Goal: Navigation & Orientation: Find specific page/section

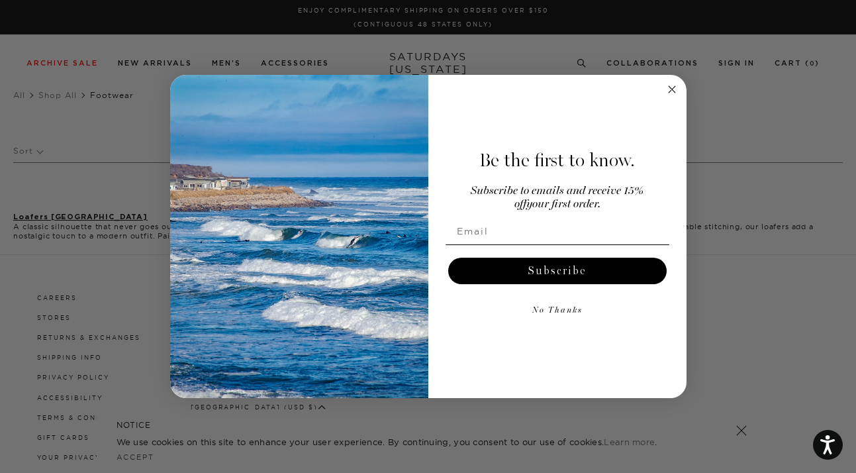
click at [670, 87] on circle "Close dialog" at bounding box center [671, 89] width 15 height 15
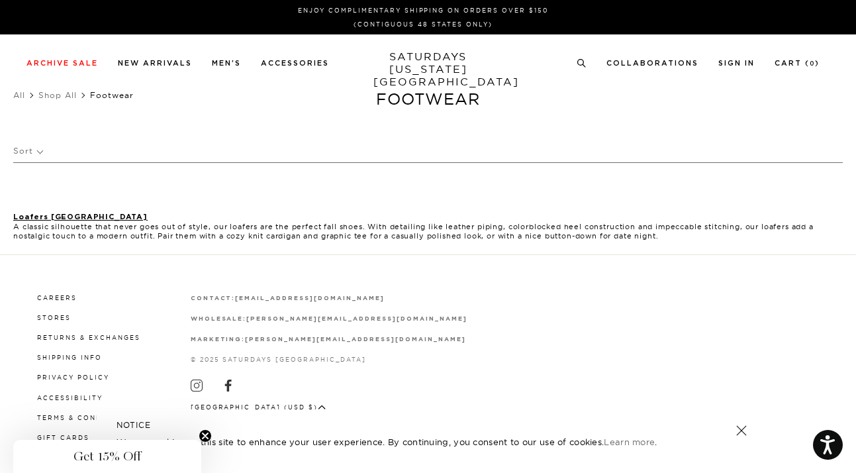
scroll to position [7, 0]
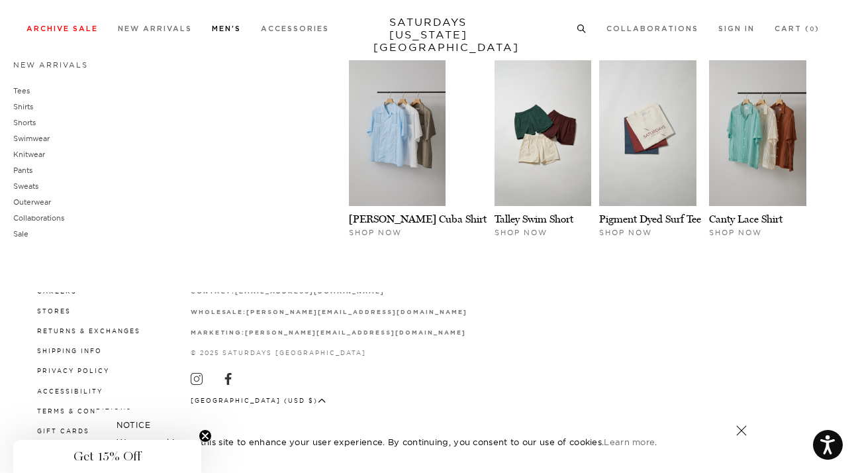
click at [230, 26] on link "Men's" at bounding box center [226, 28] width 29 height 7
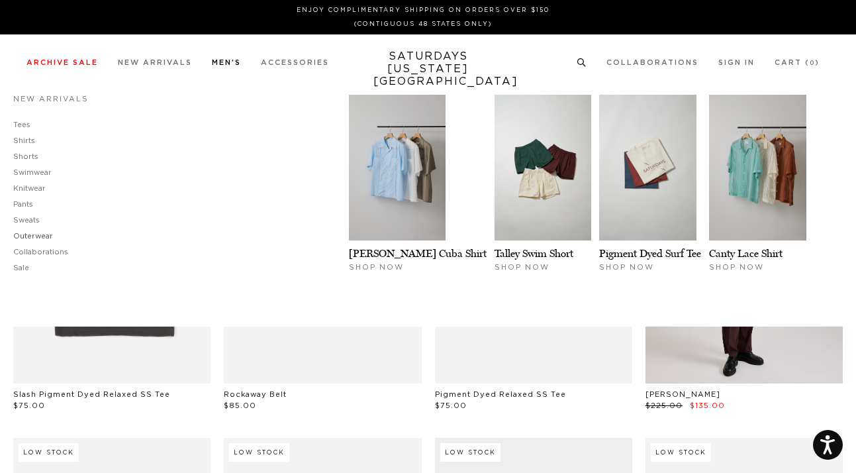
click at [45, 239] on link "Outerwear" at bounding box center [33, 235] width 40 height 7
